Goal: Transaction & Acquisition: Book appointment/travel/reservation

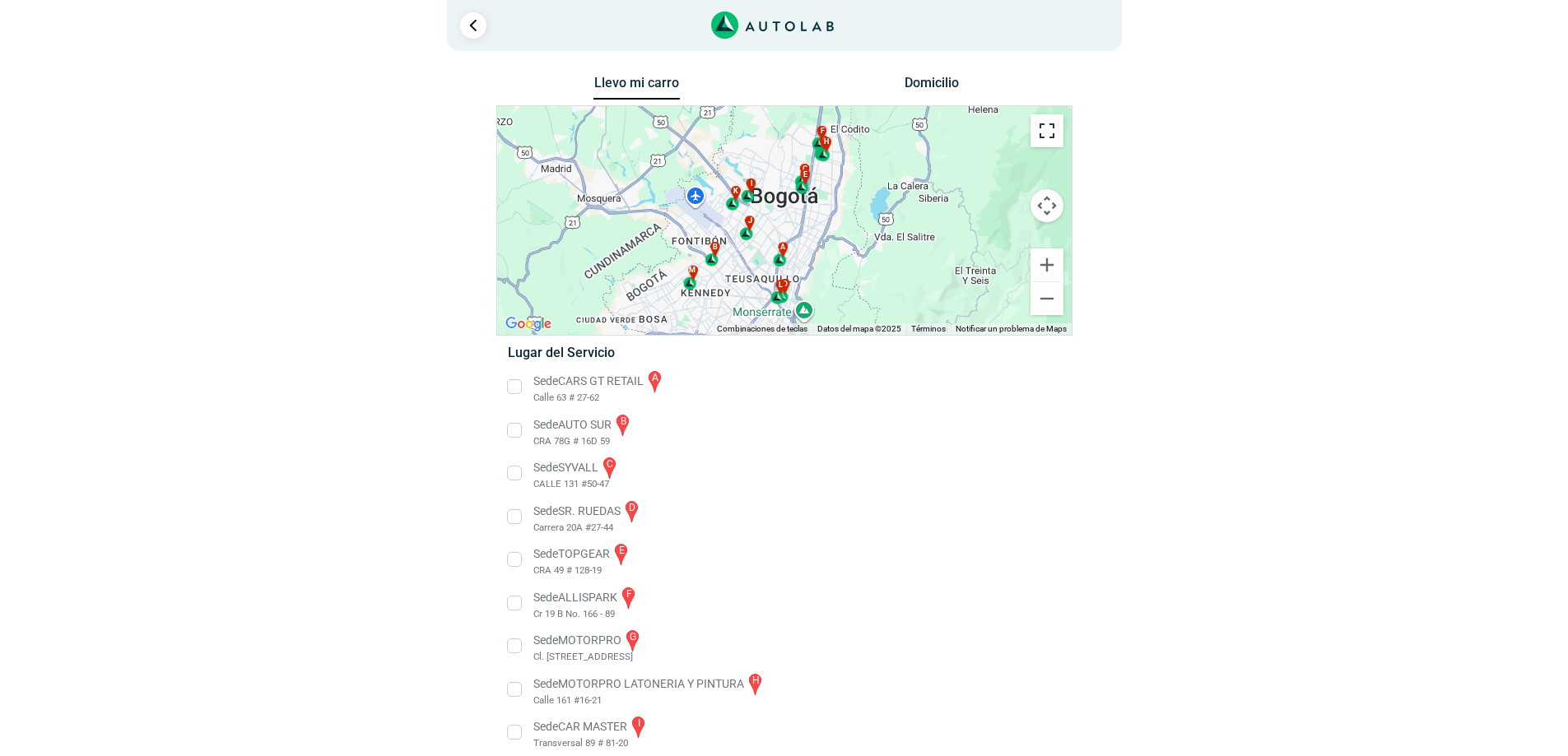
click at [1049, 136] on button "Cambiar a la vista en pantalla completa" at bounding box center [1046, 130] width 33 height 33
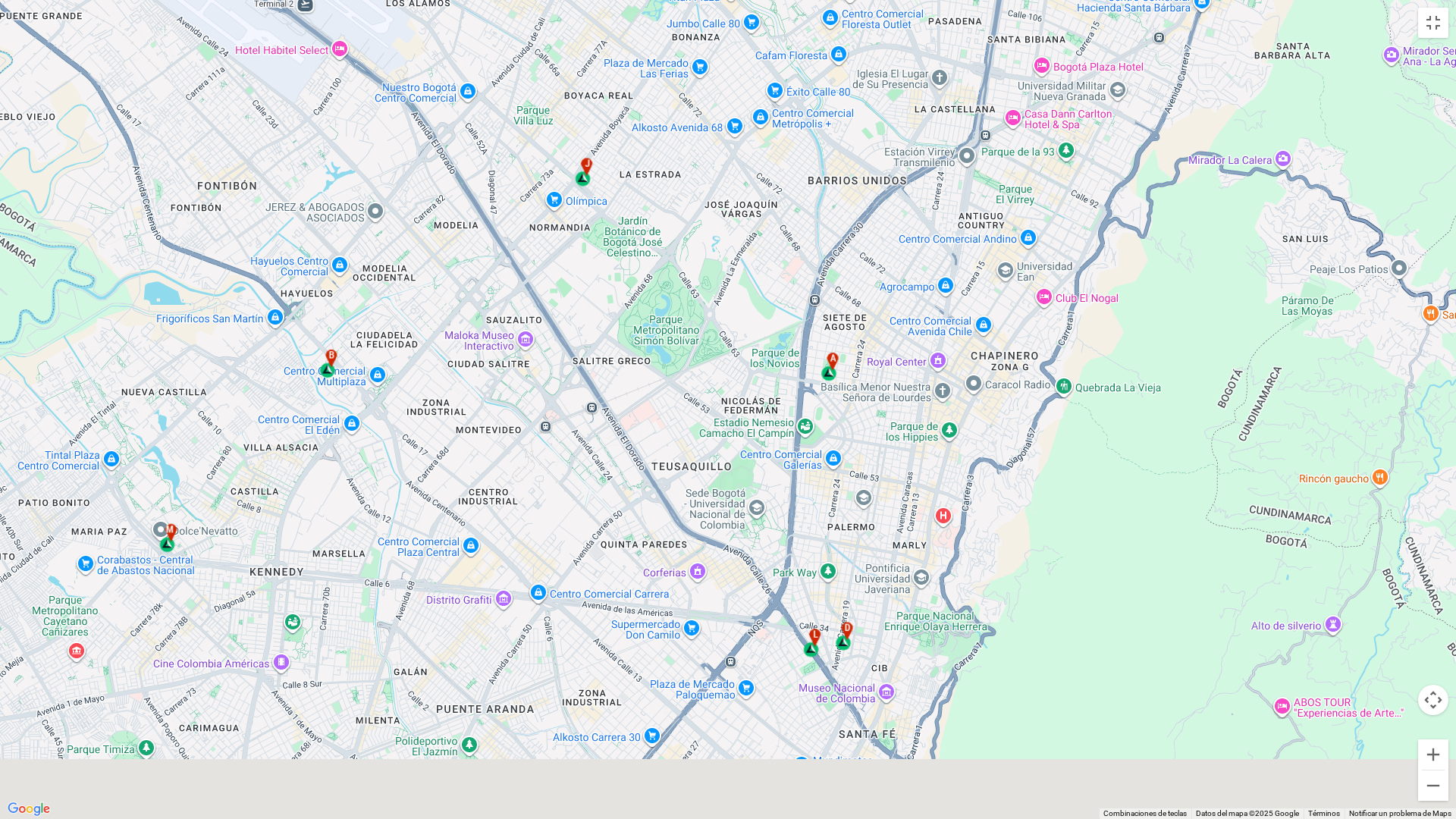
drag, startPoint x: 613, startPoint y: 654, endPoint x: 571, endPoint y: 438, distance: 220.0
click at [571, 438] on div "a b c d e f g" at bounding box center [728, 410] width 1456 height 819
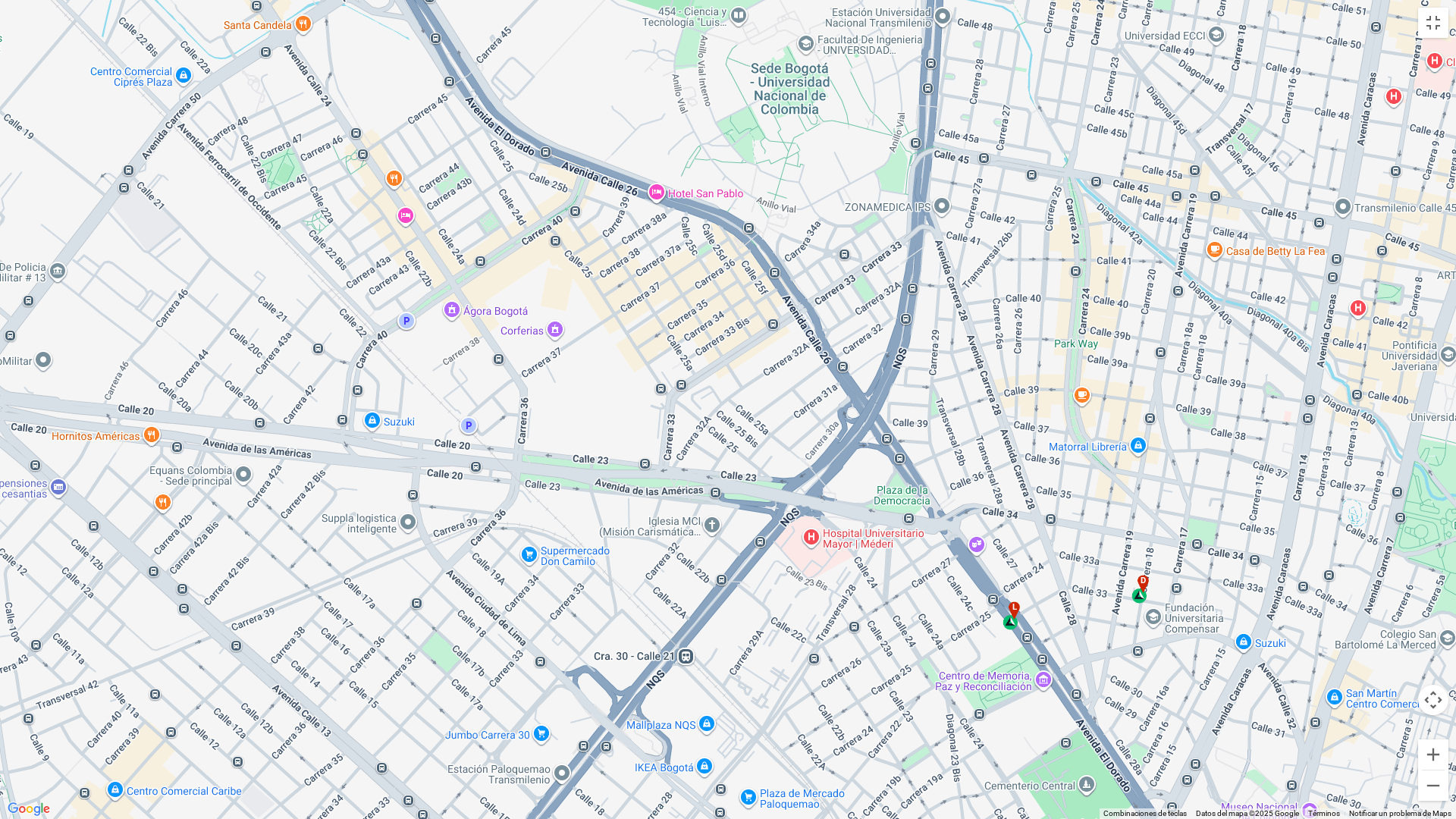
drag, startPoint x: 766, startPoint y: 643, endPoint x: 653, endPoint y: 352, distance: 312.2
click at [627, 263] on div "a b c d e f g" at bounding box center [728, 410] width 1456 height 819
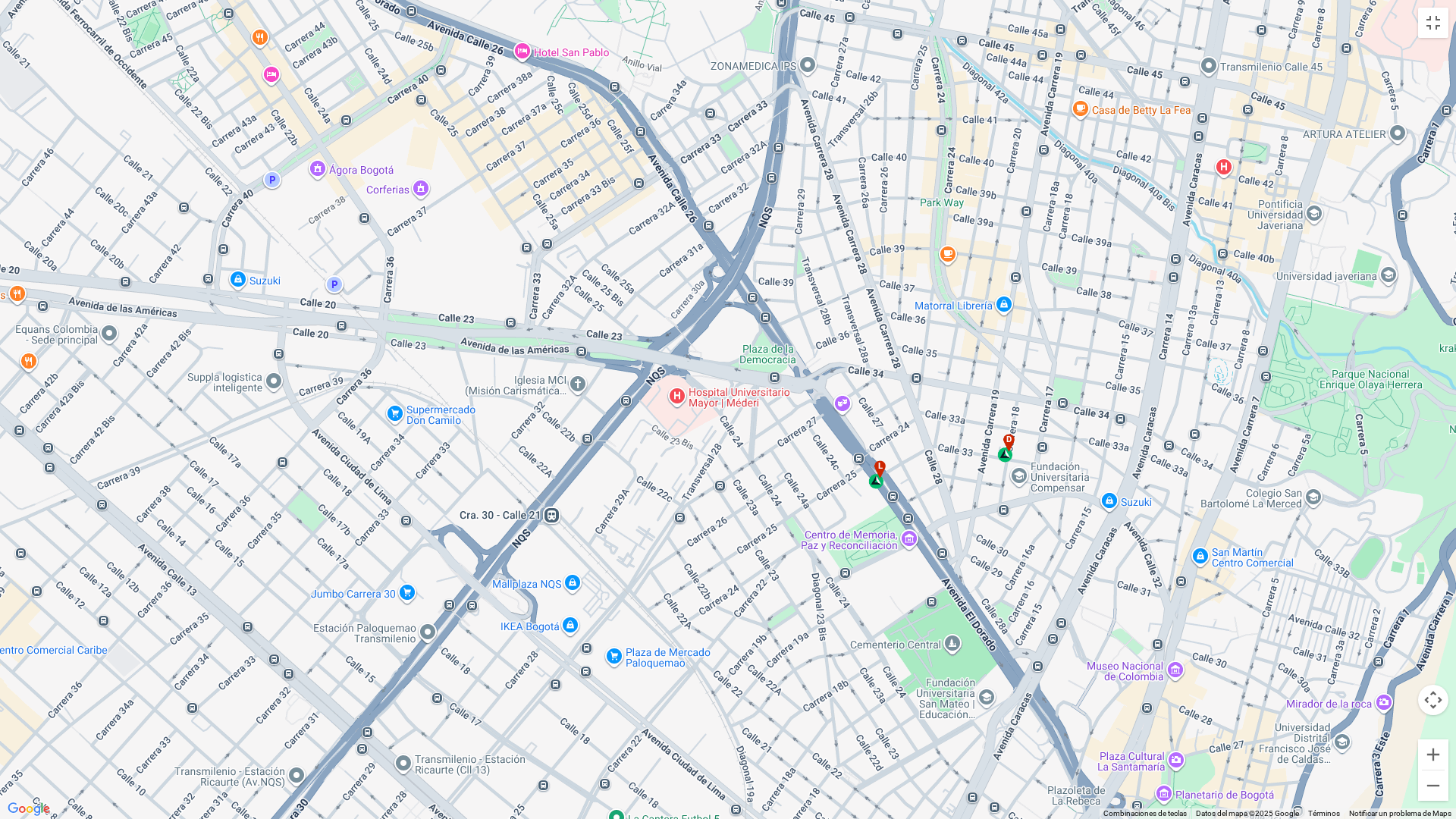
drag, startPoint x: 962, startPoint y: 661, endPoint x: 829, endPoint y: 520, distance: 193.8
click at [829, 520] on div "a b c d e f g" at bounding box center [728, 410] width 1456 height 819
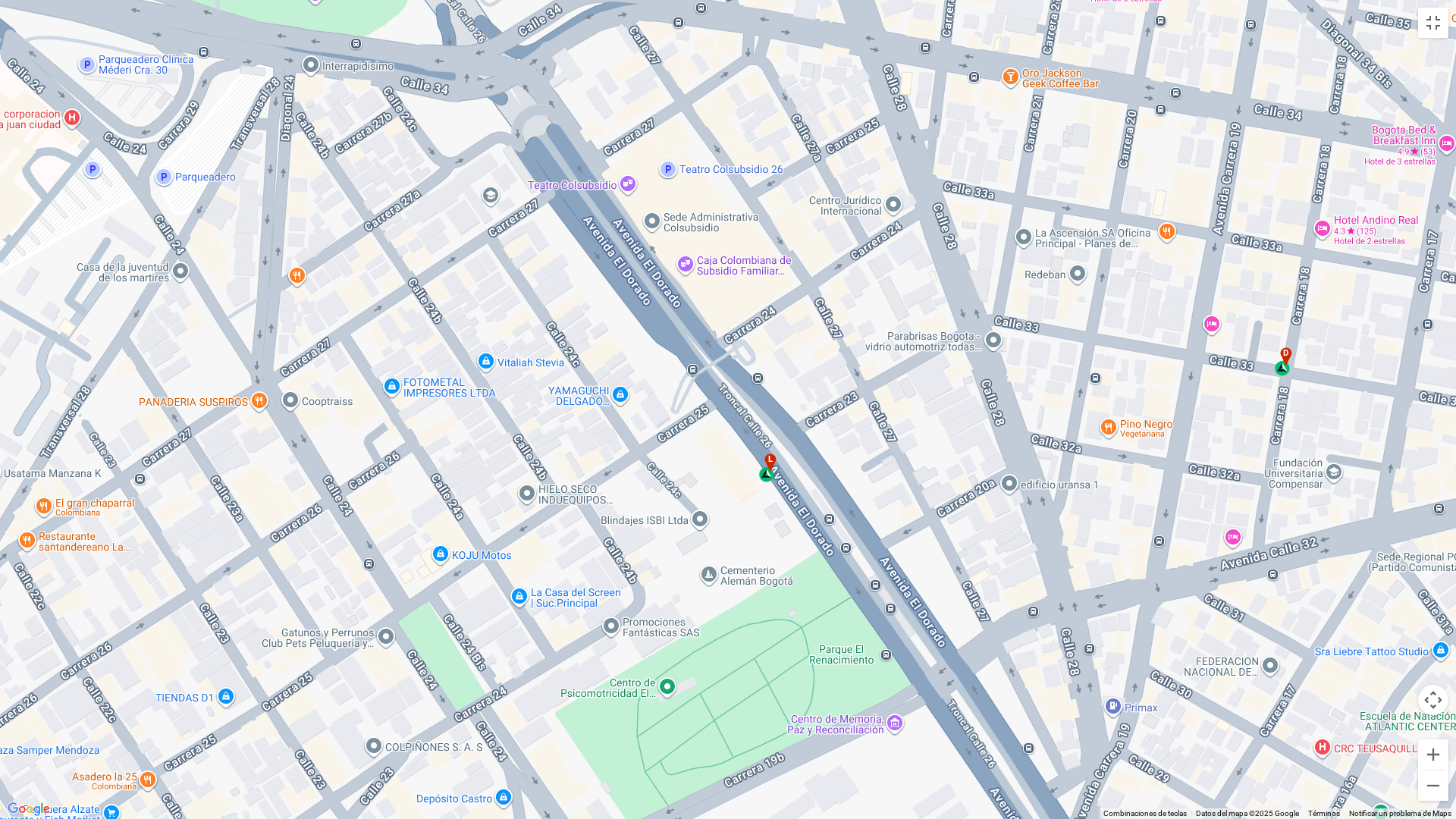
drag, startPoint x: 984, startPoint y: 453, endPoint x: 893, endPoint y: 418, distance: 97.5
click at [893, 418] on div "a b c d e f g" at bounding box center [728, 410] width 1456 height 819
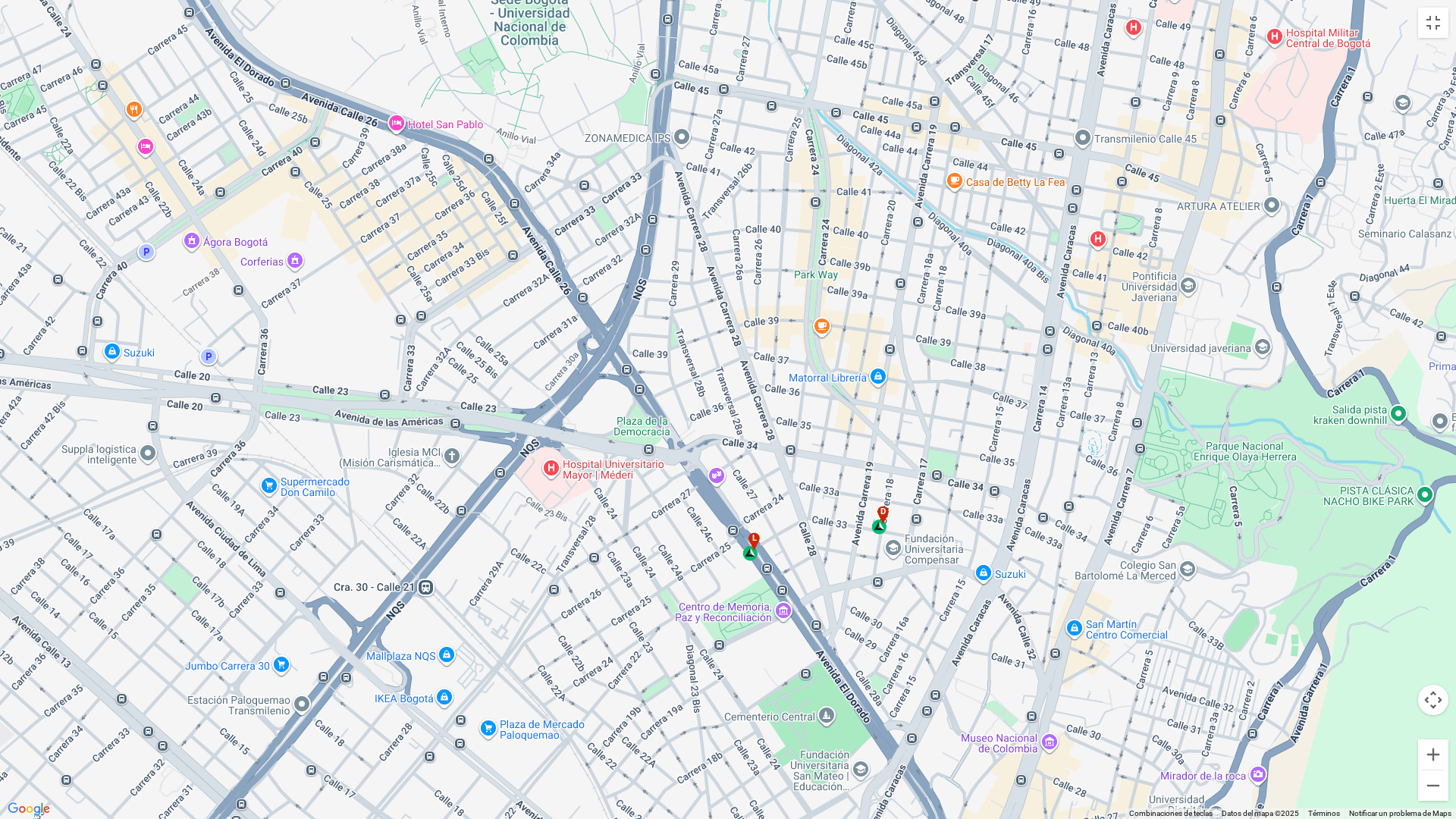
drag, startPoint x: 785, startPoint y: 672, endPoint x: 754, endPoint y: 666, distance: 31.6
click at [754, 666] on div "a b c d e f g" at bounding box center [728, 410] width 1456 height 819
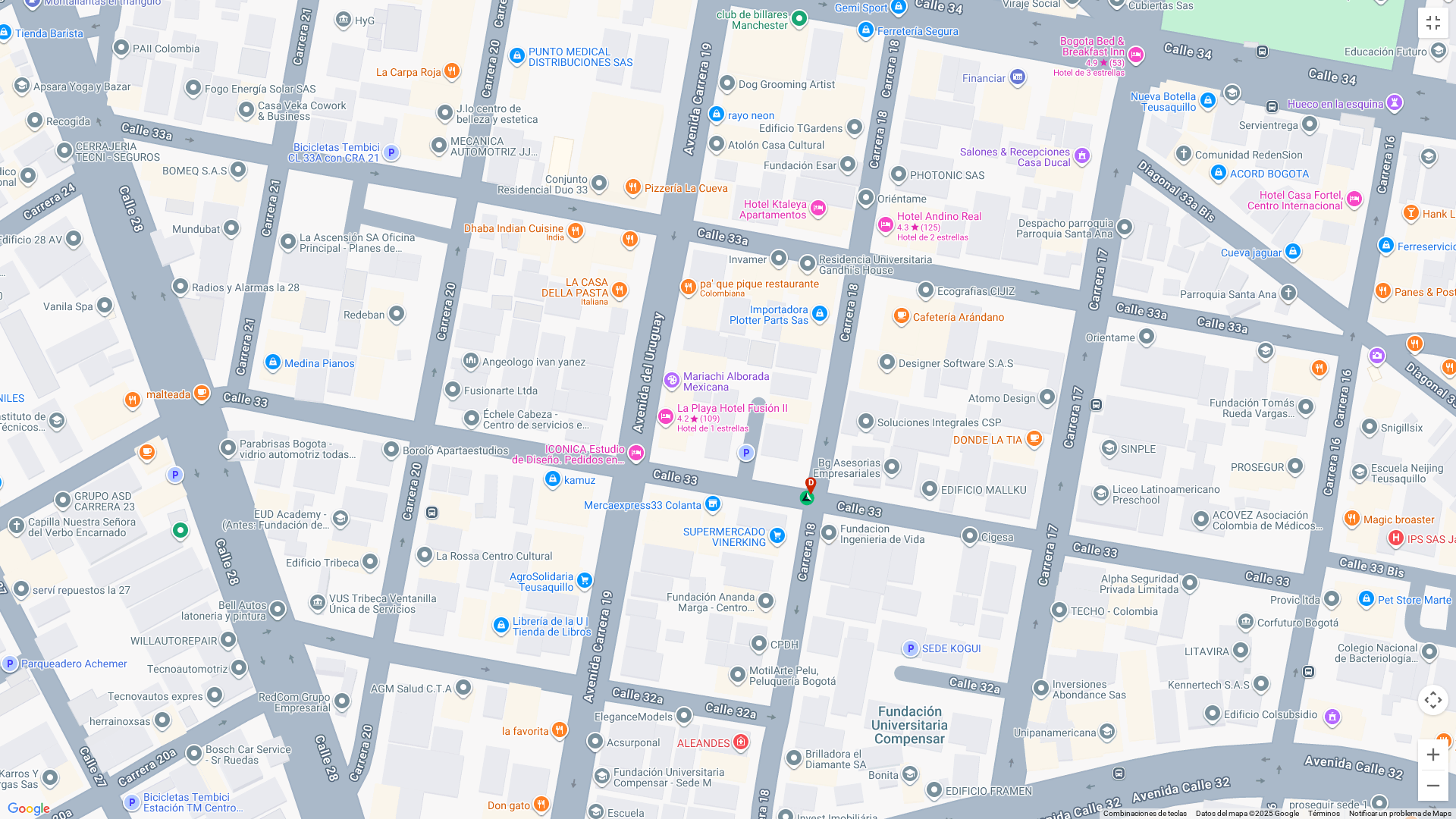
drag, startPoint x: 676, startPoint y: 571, endPoint x: 697, endPoint y: 535, distance: 41.7
click at [695, 539] on div "a b c d e f g" at bounding box center [728, 410] width 1456 height 819
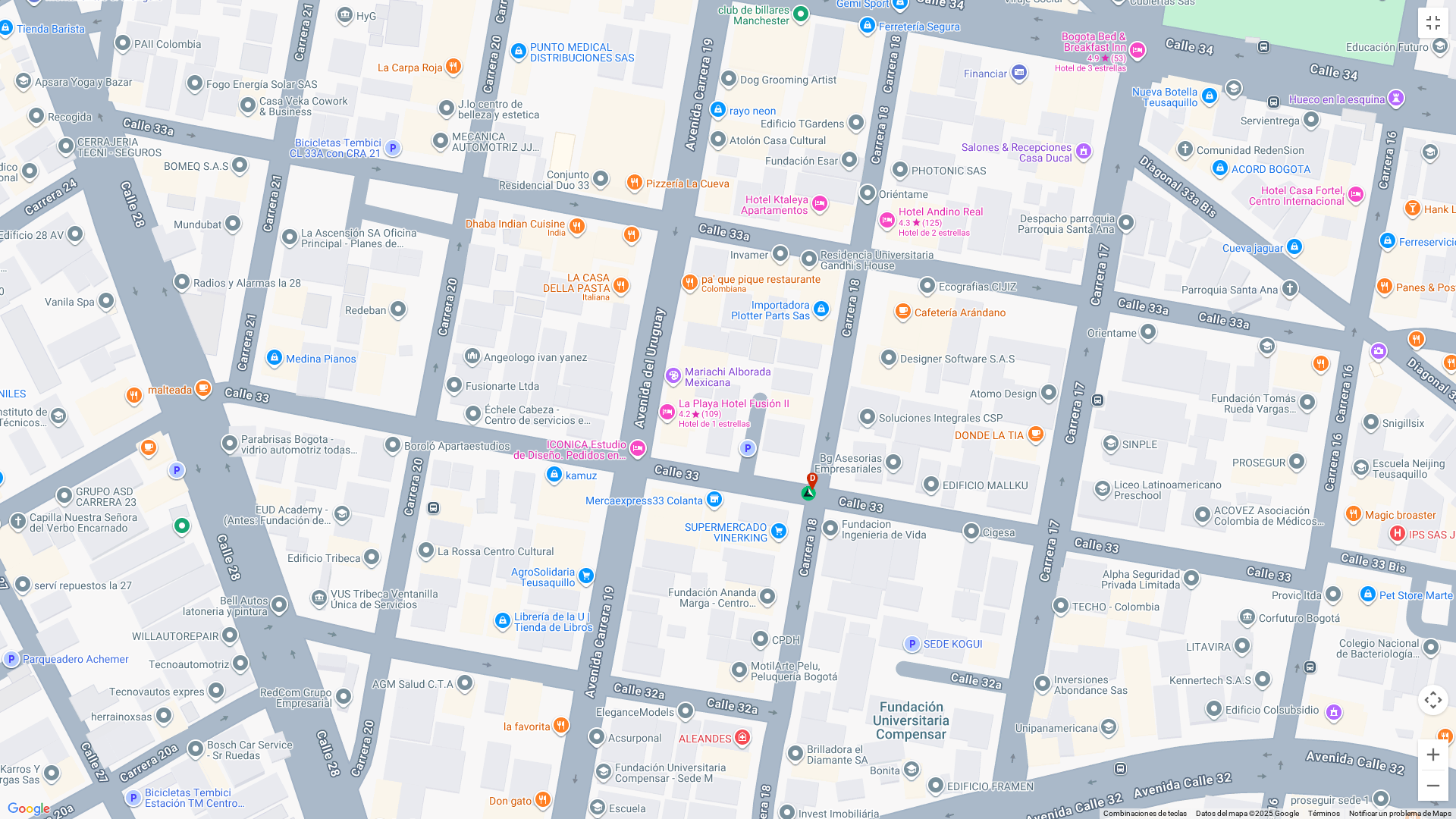
click at [811, 500] on div "d" at bounding box center [810, 486] width 17 height 29
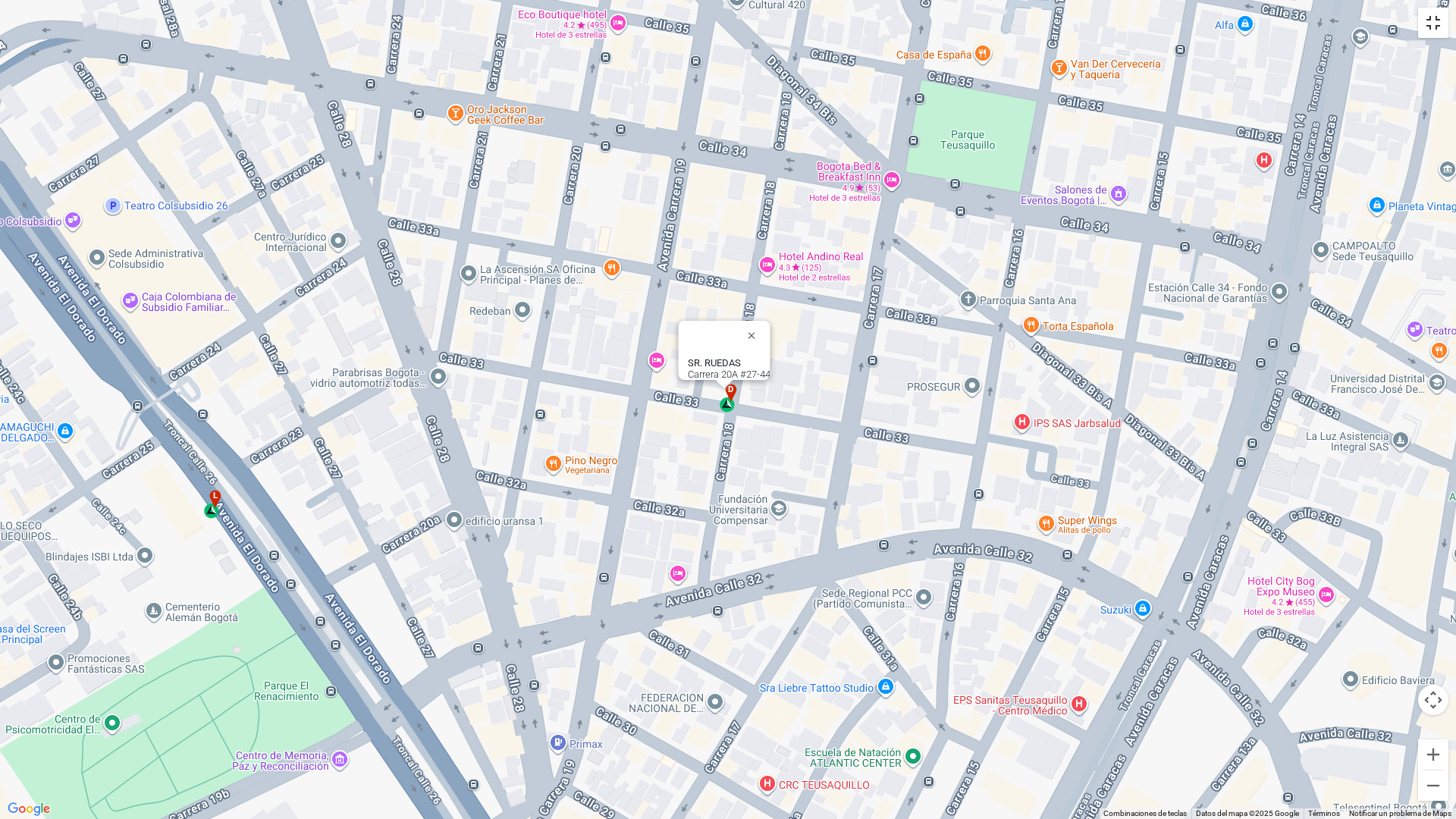
click at [1428, 33] on button "Cambiar a la vista en pantalla completa" at bounding box center [1434, 22] width 31 height 31
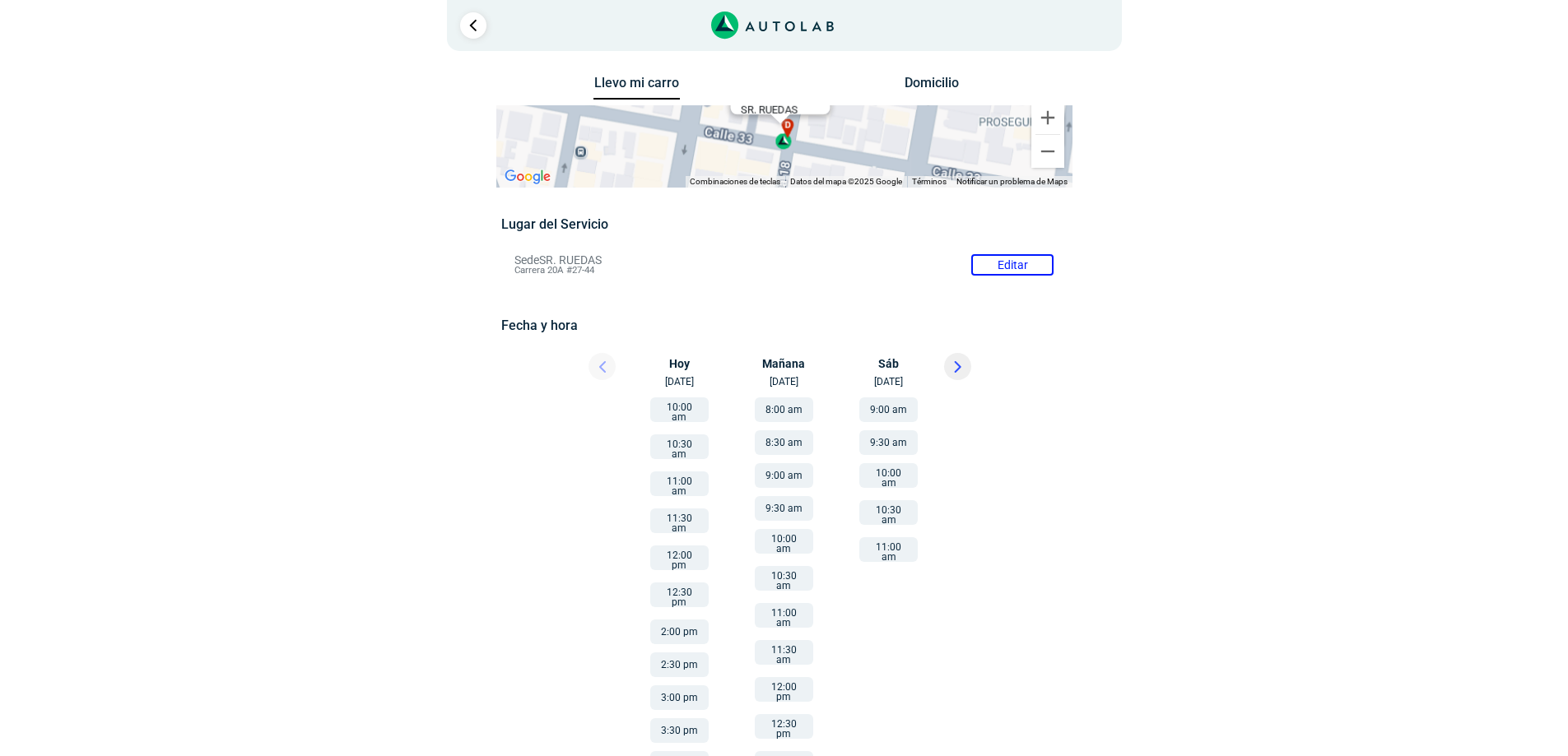
click at [674, 413] on button "10:00 am" at bounding box center [679, 409] width 58 height 24
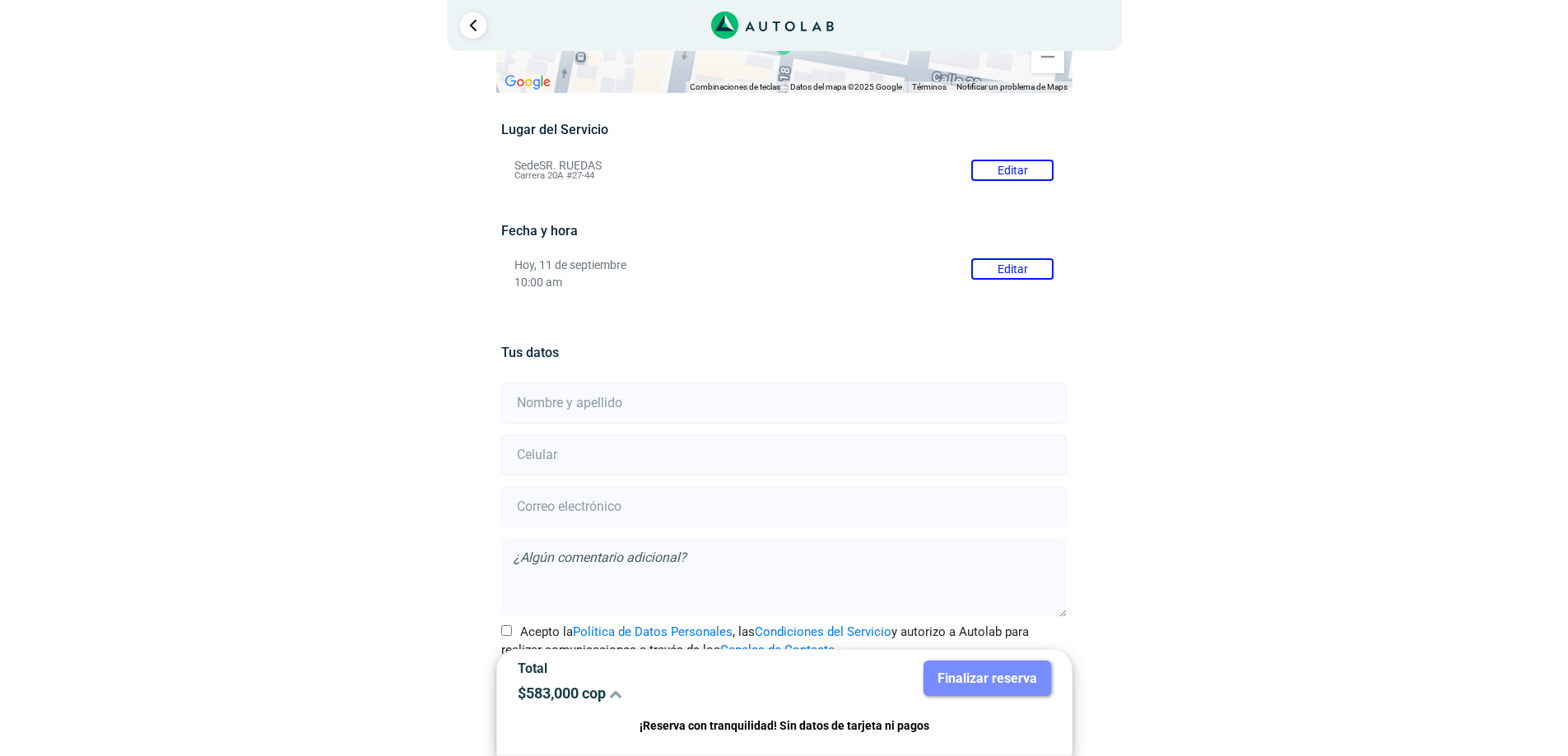
scroll to position [138, 0]
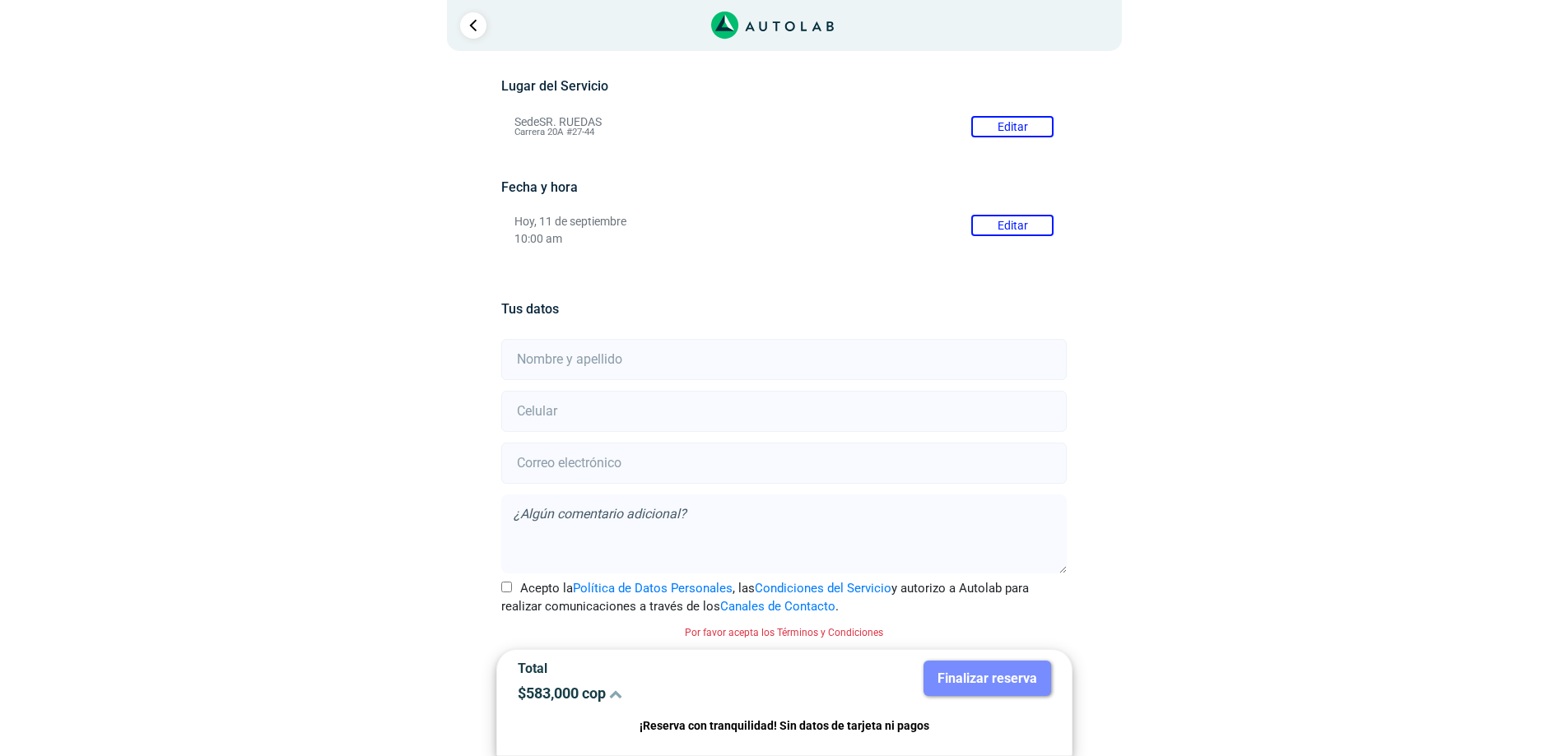
click at [661, 357] on input "text" at bounding box center [784, 360] width 566 height 41
type input "c"
type input "[PERSON_NAME]"
type input "3505616433"
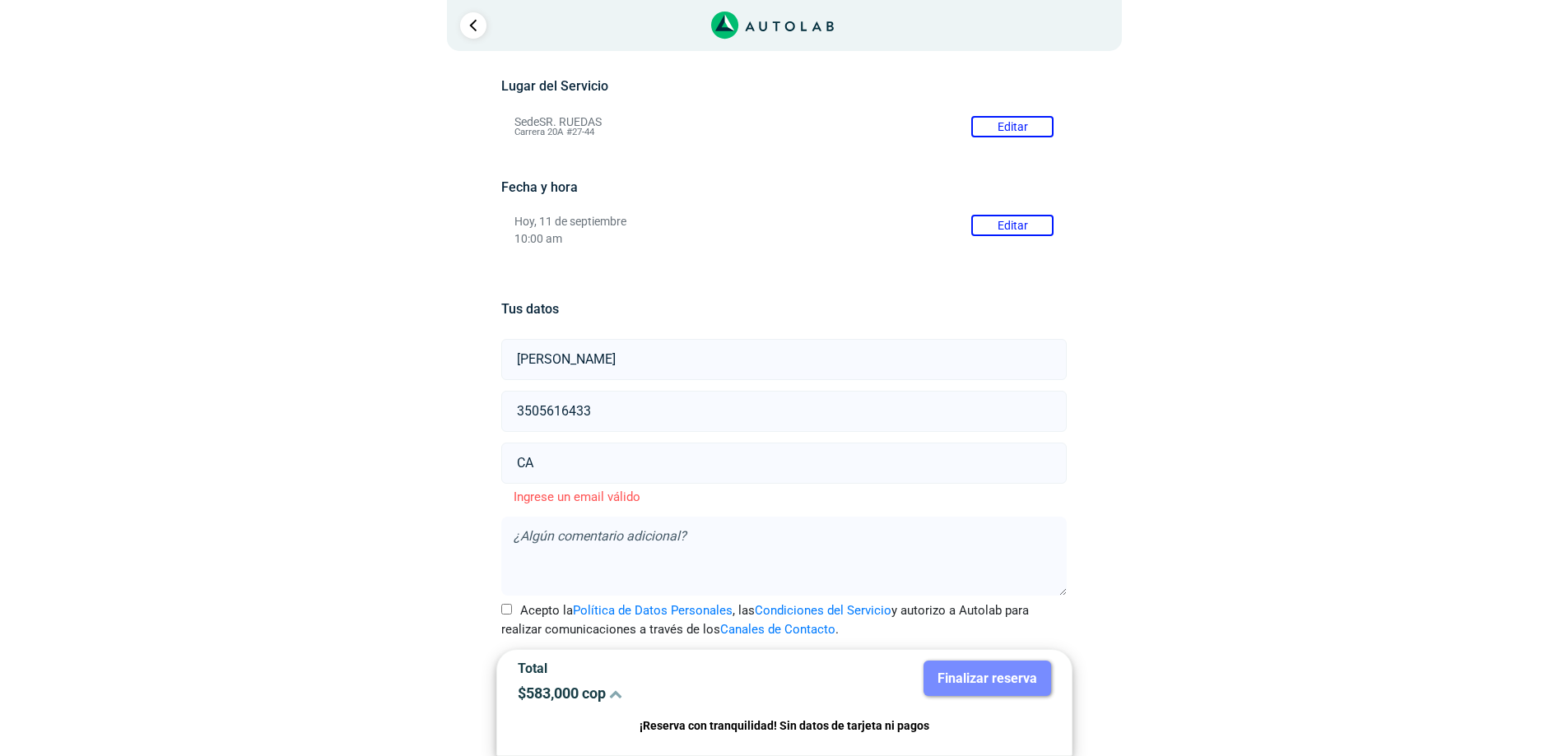
type input "C"
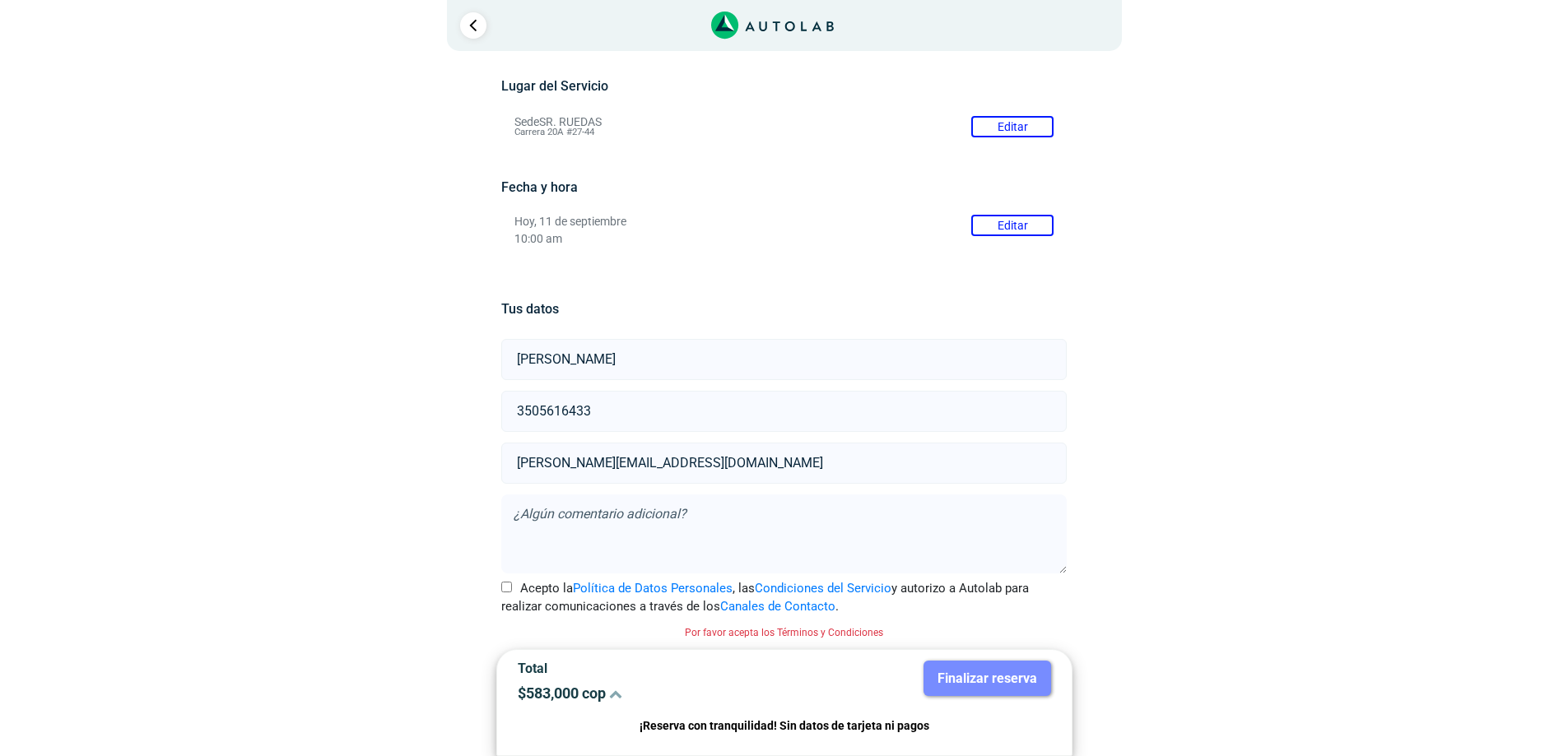
type input "[PERSON_NAME][EMAIL_ADDRESS][DOMAIN_NAME]"
click at [507, 585] on input "Acepto la Política de Datos Personales , las Condiciones del Servicio y autoriz…" at bounding box center [507, 587] width 11 height 11
checkbox input "true"
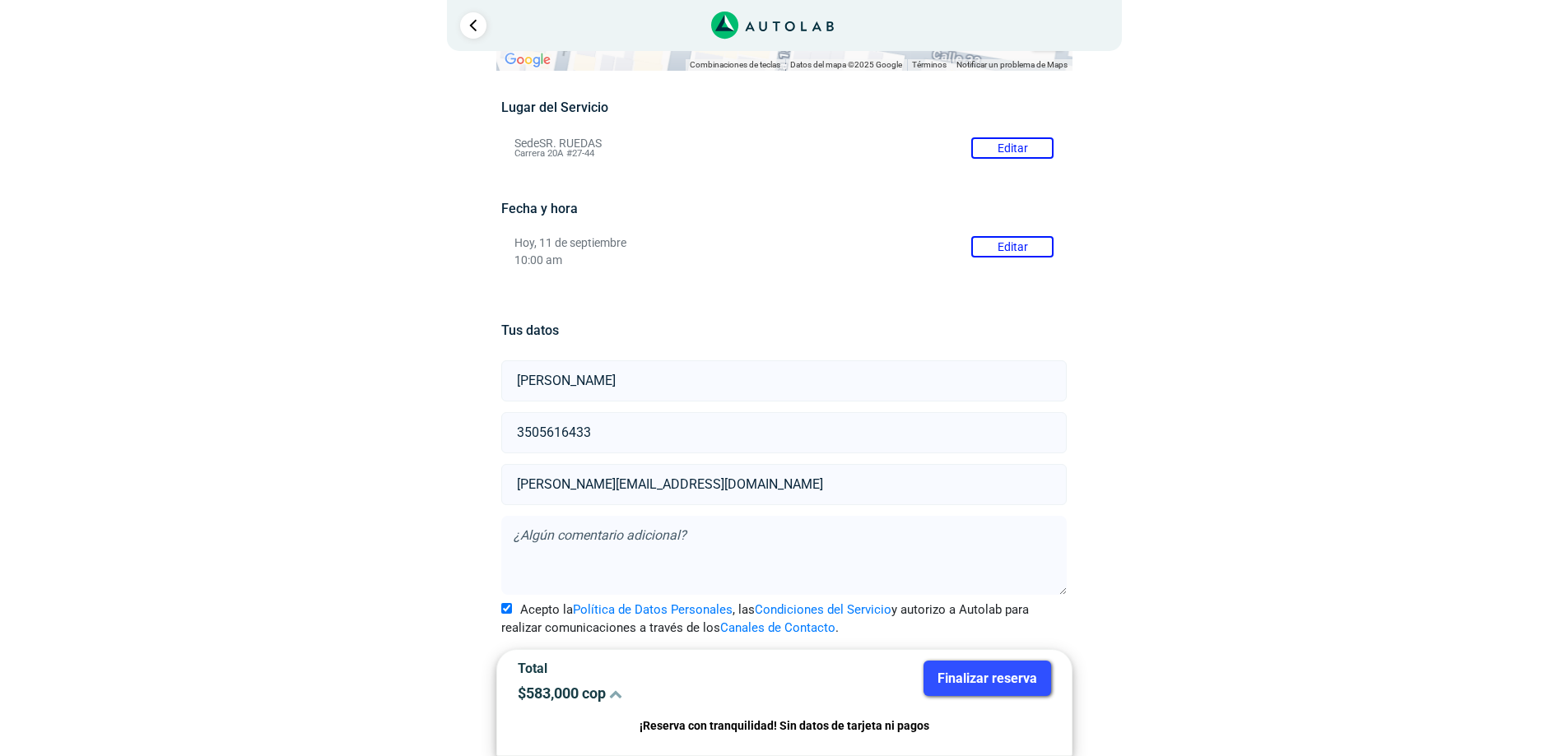
scroll to position [117, 0]
click at [998, 683] on button "Finalizar reserva" at bounding box center [987, 678] width 128 height 35
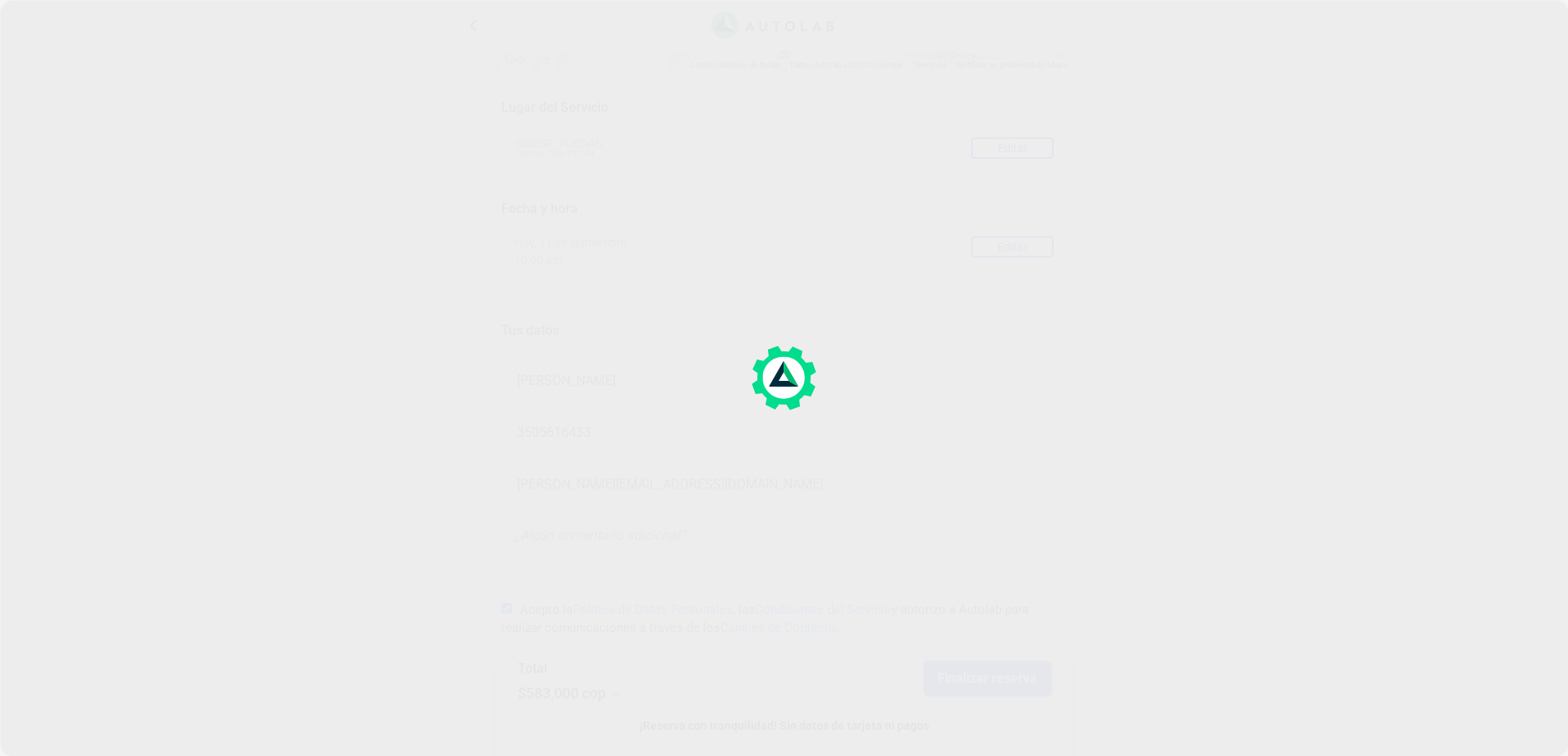
scroll to position [0, 0]
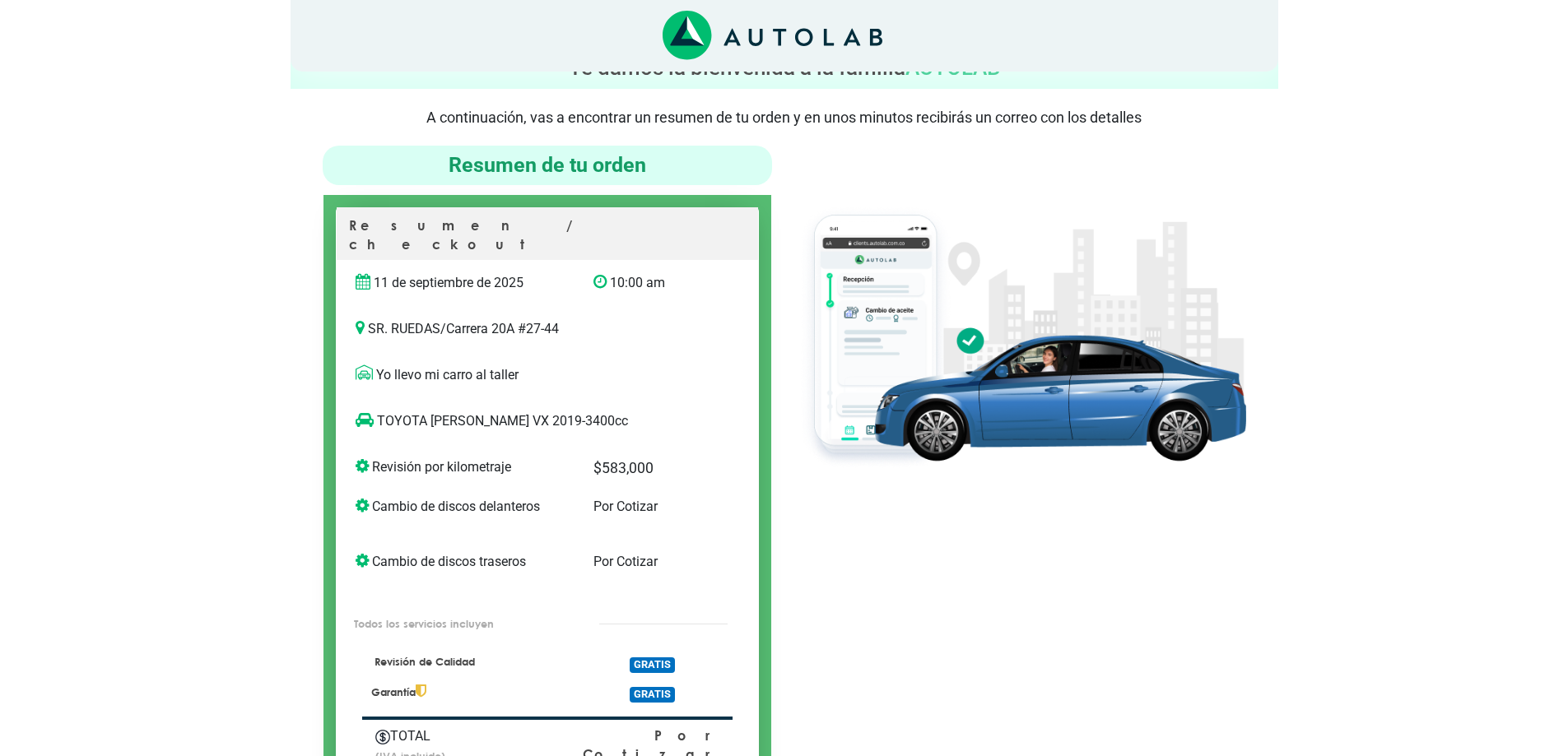
scroll to position [164, 0]
